Goal: Transaction & Acquisition: Purchase product/service

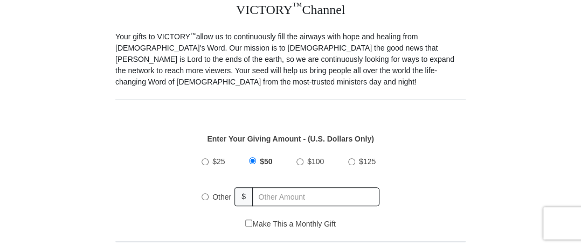
scroll to position [280, 0]
click at [298, 158] on input "$100" at bounding box center [300, 161] width 7 height 7
radio input "true"
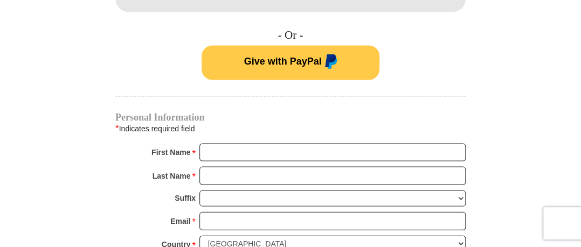
scroll to position [706, 0]
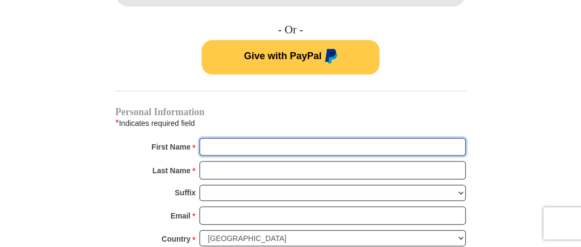
click at [231, 138] on input "First Name *" at bounding box center [332, 147] width 266 height 18
type input "Betty"
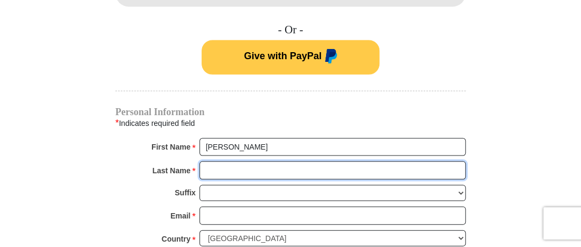
type input "Barrett"
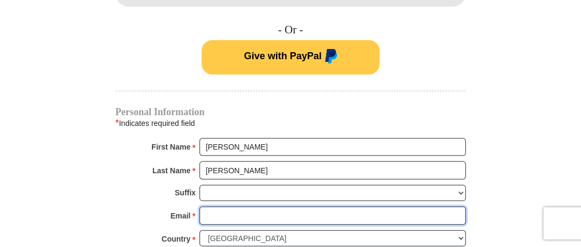
type input "bttybarrett@aol.com"
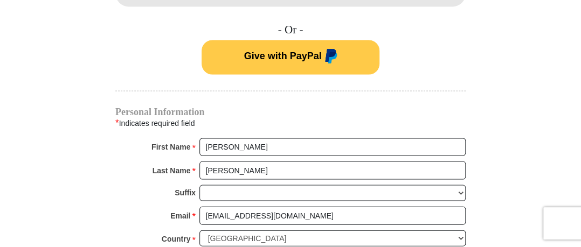
type input "4411 Harvest Road, Temple Hills, MD 20748"
type input "4411 Harvest Road"
type input "Temple Hills"
select select "MD"
type input "20748"
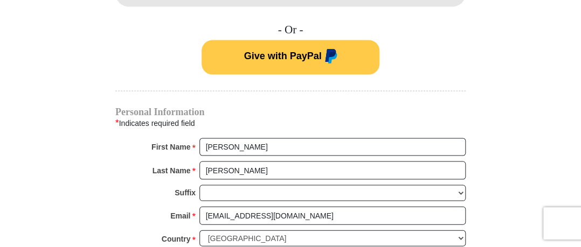
type input "3019438650"
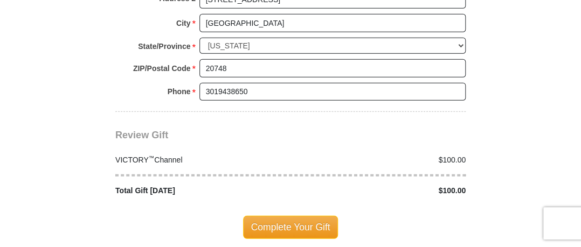
scroll to position [993, 0]
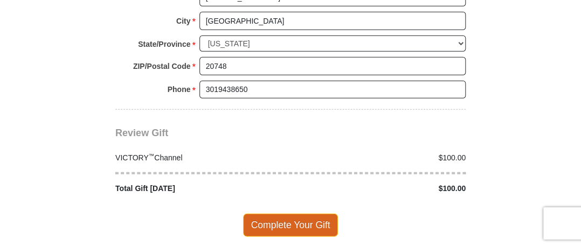
click at [302, 214] on span "Complete Your Gift" at bounding box center [290, 225] width 95 height 23
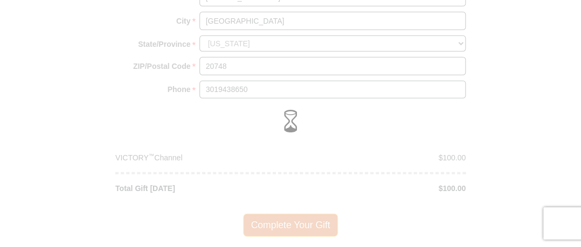
click at [238, 156] on div at bounding box center [290, 123] width 581 height 247
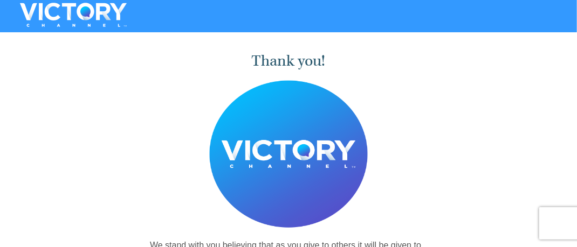
click at [74, 112] on div "Thank you! We stand with you believing that as you give to others it will be gi…" at bounding box center [288, 182] width 577 height 293
